Goal: Transaction & Acquisition: Purchase product/service

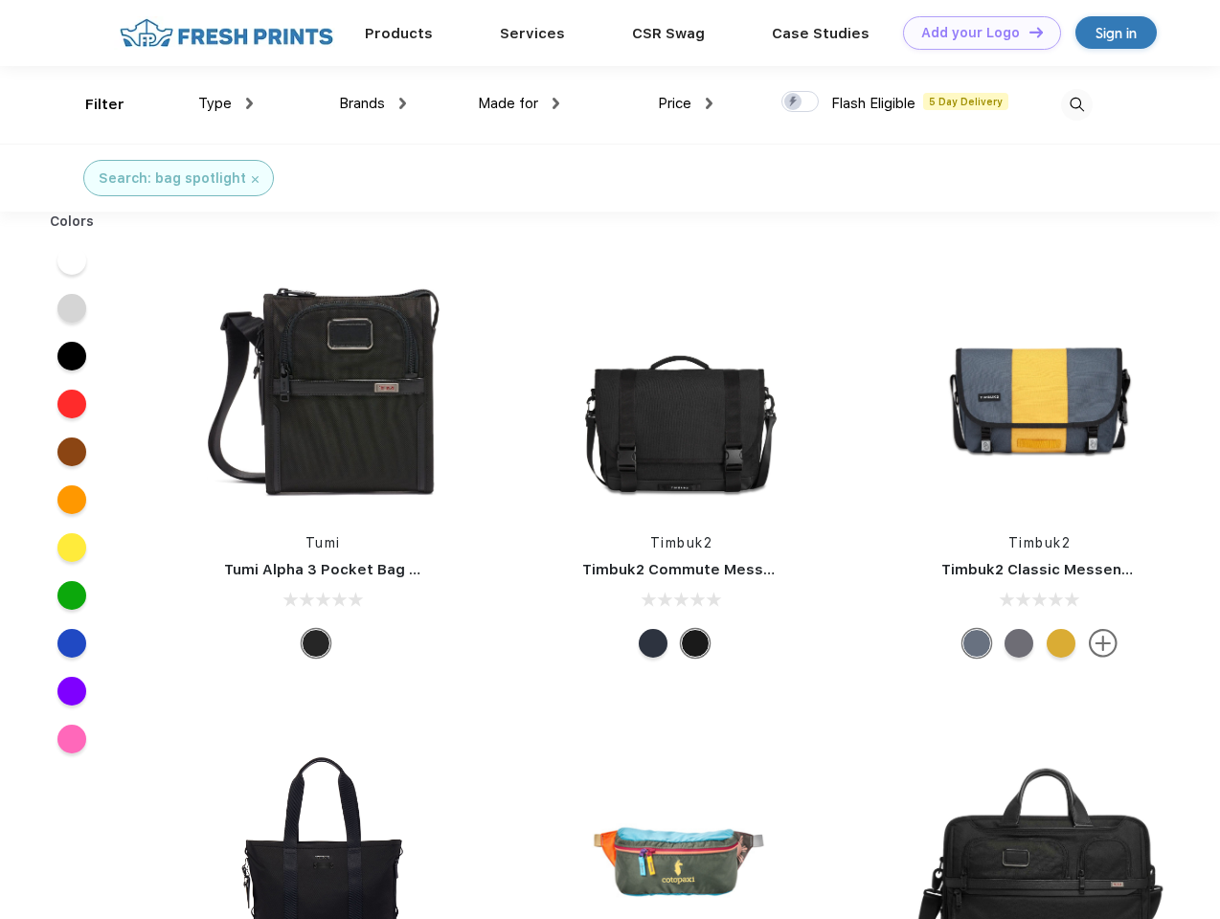
click at [975, 33] on link "Add your Logo Design Tool" at bounding box center [982, 33] width 158 height 34
click at [0, 0] on div "Design Tool" at bounding box center [0, 0] width 0 height 0
click at [1027, 32] on link "Add your Logo Design Tool" at bounding box center [982, 33] width 158 height 34
click at [92, 104] on div "Filter" at bounding box center [104, 105] width 39 height 22
click at [226, 103] on span "Type" at bounding box center [215, 103] width 34 height 17
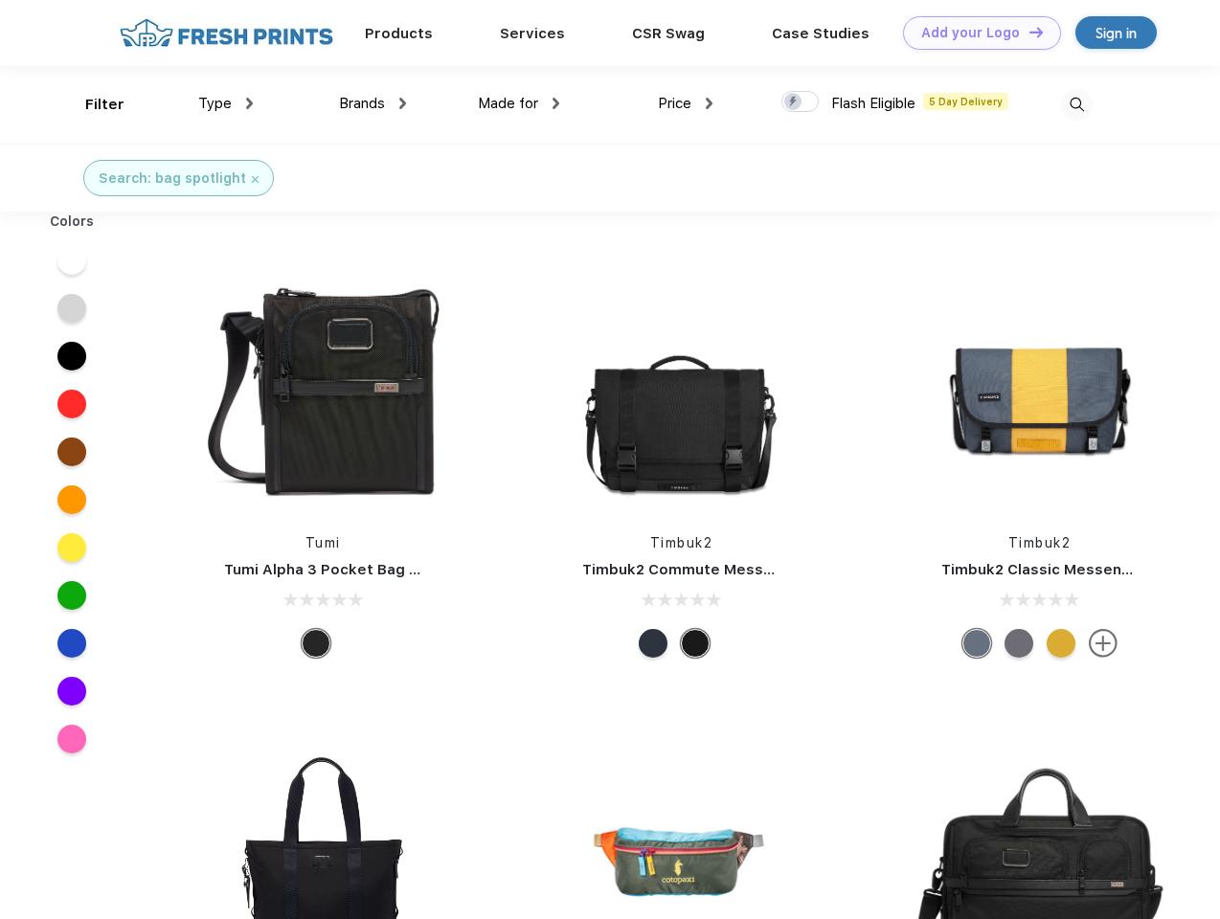
click at [372, 103] on span "Brands" at bounding box center [362, 103] width 46 height 17
click at [519, 103] on span "Made for" at bounding box center [508, 103] width 60 height 17
click at [686, 103] on span "Price" at bounding box center [675, 103] width 34 height 17
click at [800, 102] on div at bounding box center [799, 101] width 37 height 21
click at [794, 102] on input "checkbox" at bounding box center [787, 96] width 12 height 12
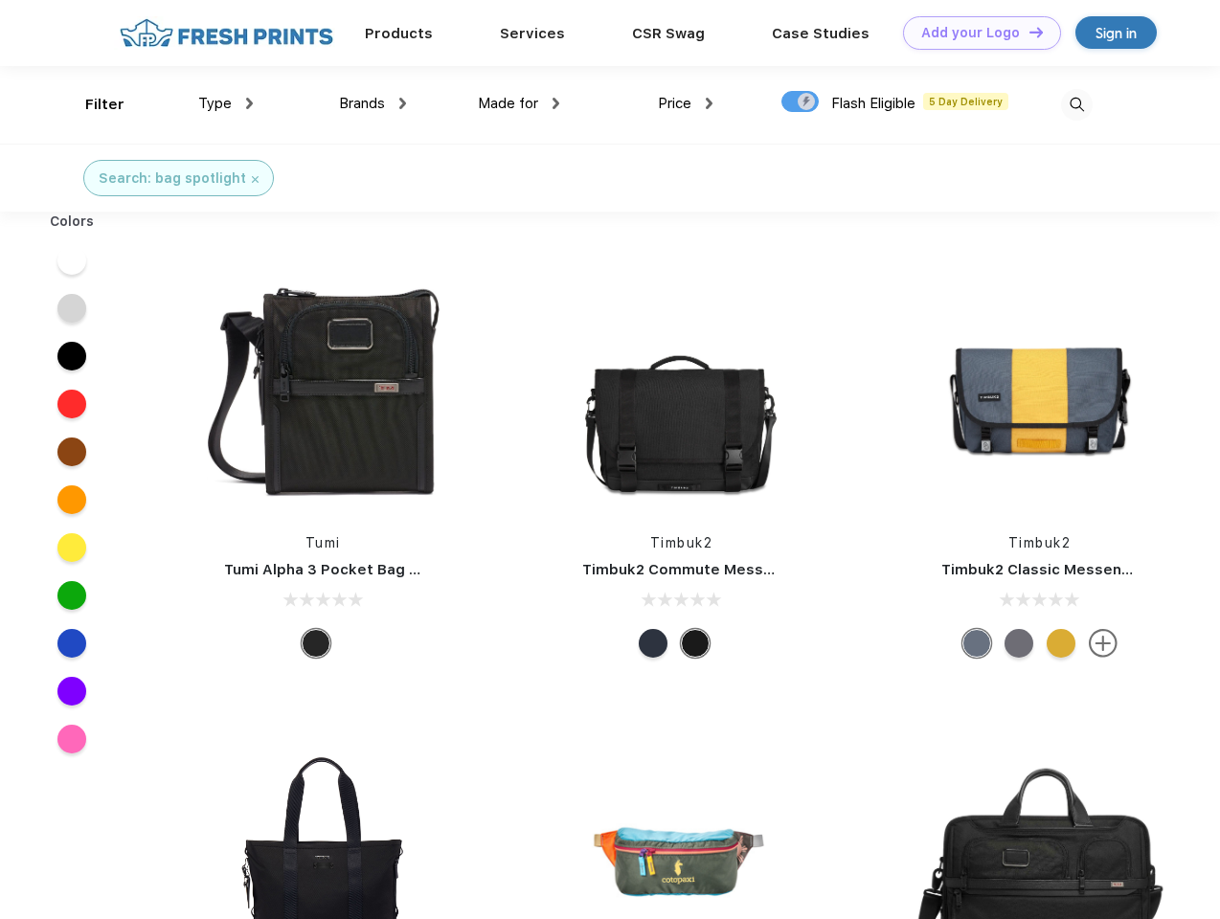
click at [1076, 104] on img at bounding box center [1077, 105] width 32 height 32
